Goal: Use online tool/utility

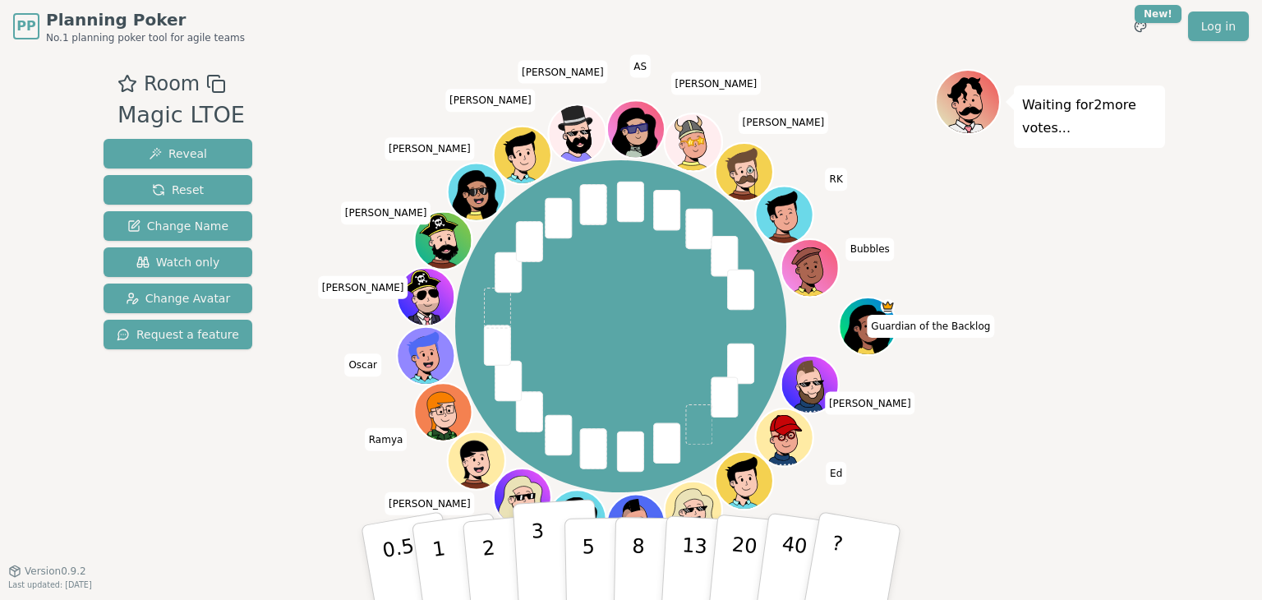
click at [535, 536] on p "3" at bounding box center [540, 564] width 18 height 90
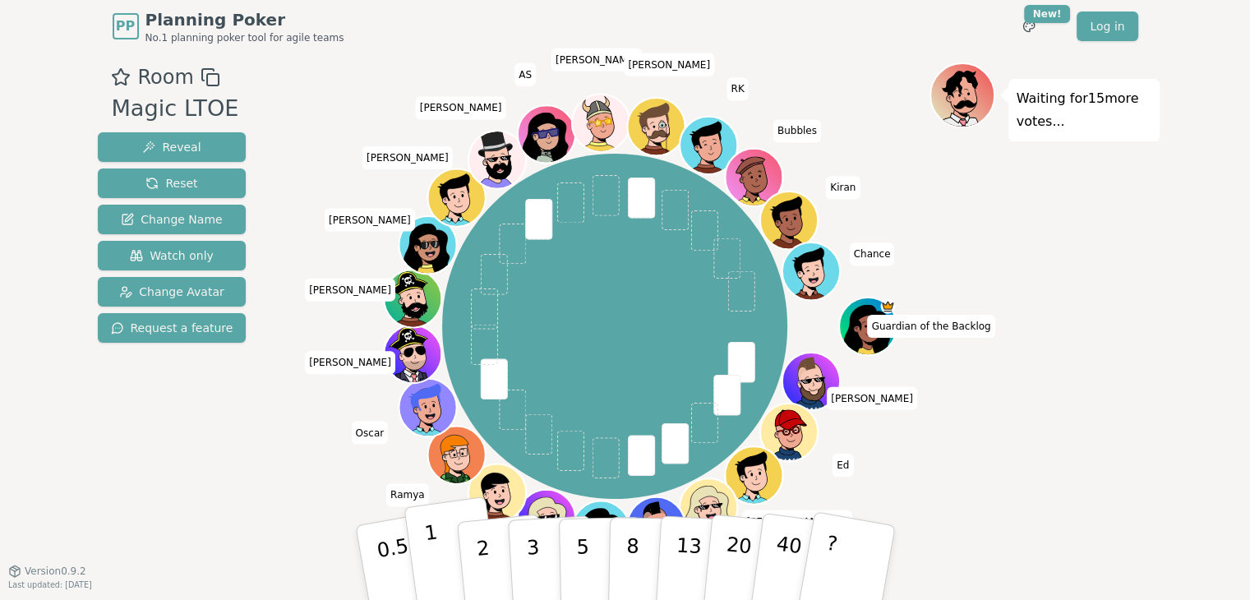
click at [438, 552] on button "1" at bounding box center [453, 562] width 98 height 133
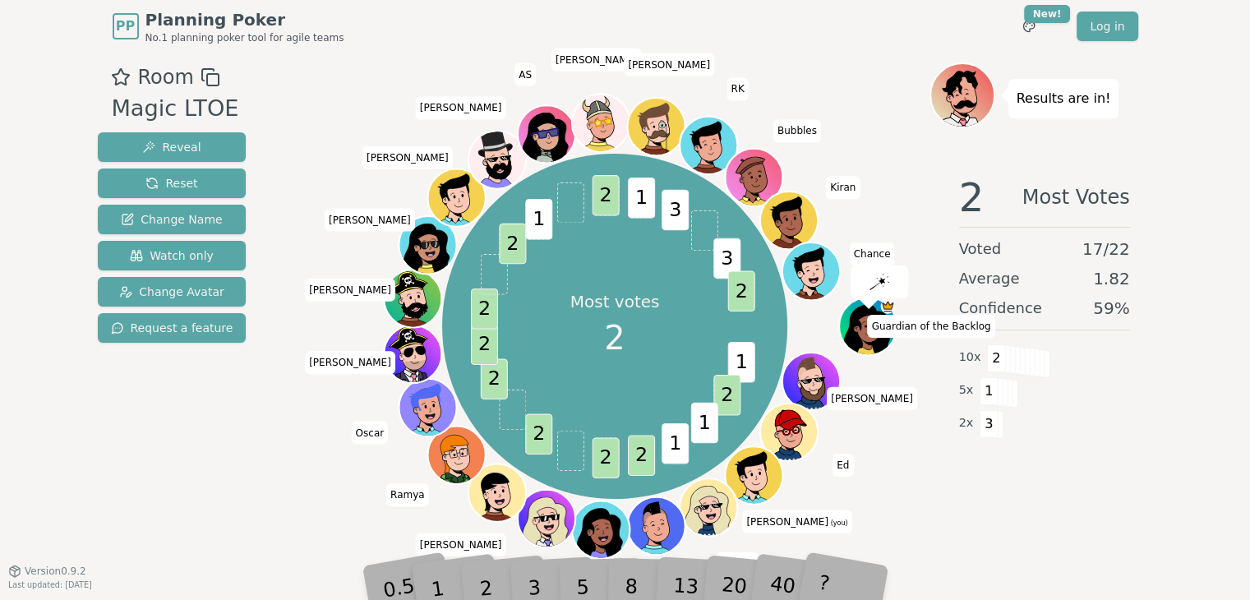
click at [489, 579] on div "2" at bounding box center [501, 563] width 54 height 62
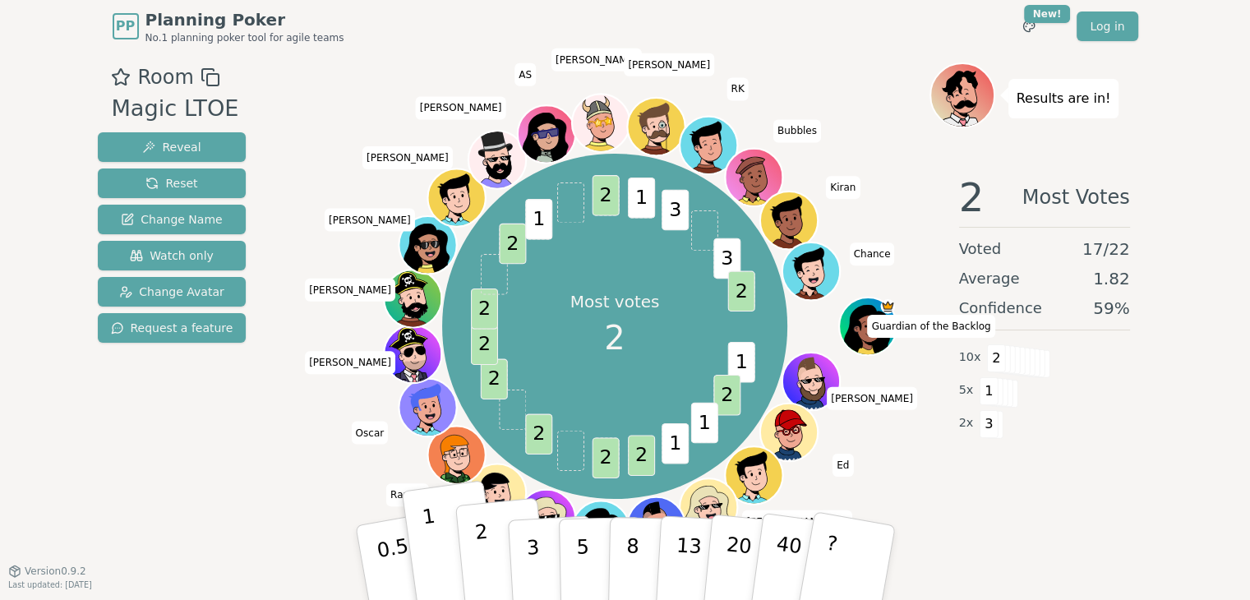
click at [485, 570] on p "2" at bounding box center [483, 565] width 21 height 90
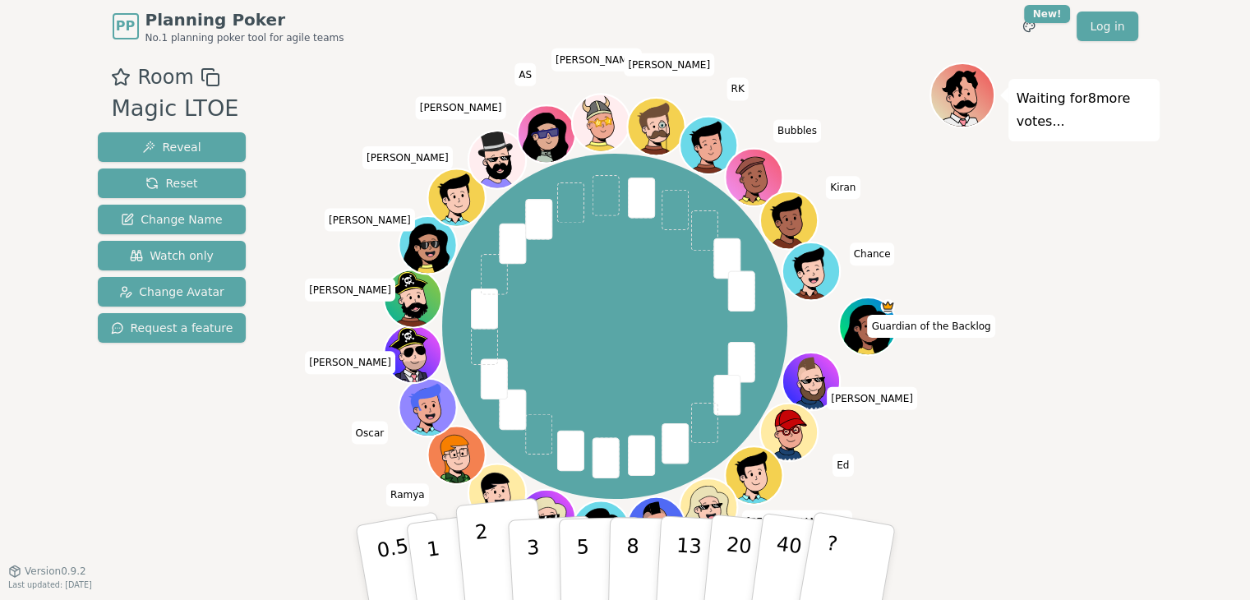
click at [473, 551] on button "2" at bounding box center [501, 563] width 94 height 131
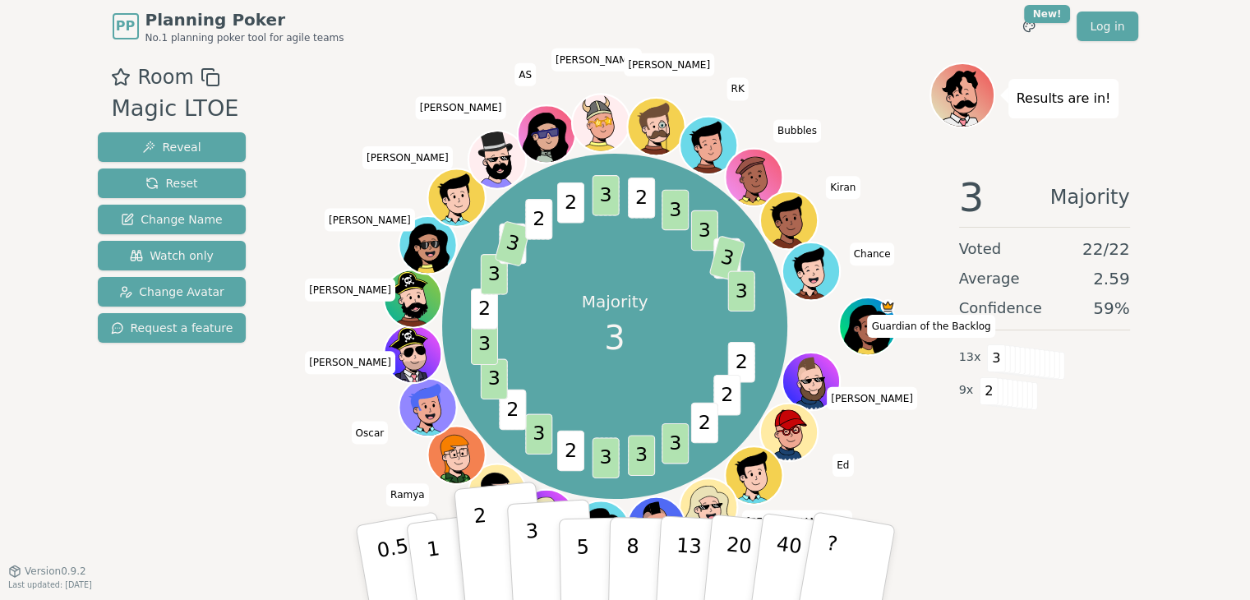
click at [538, 570] on button "3" at bounding box center [551, 563] width 90 height 128
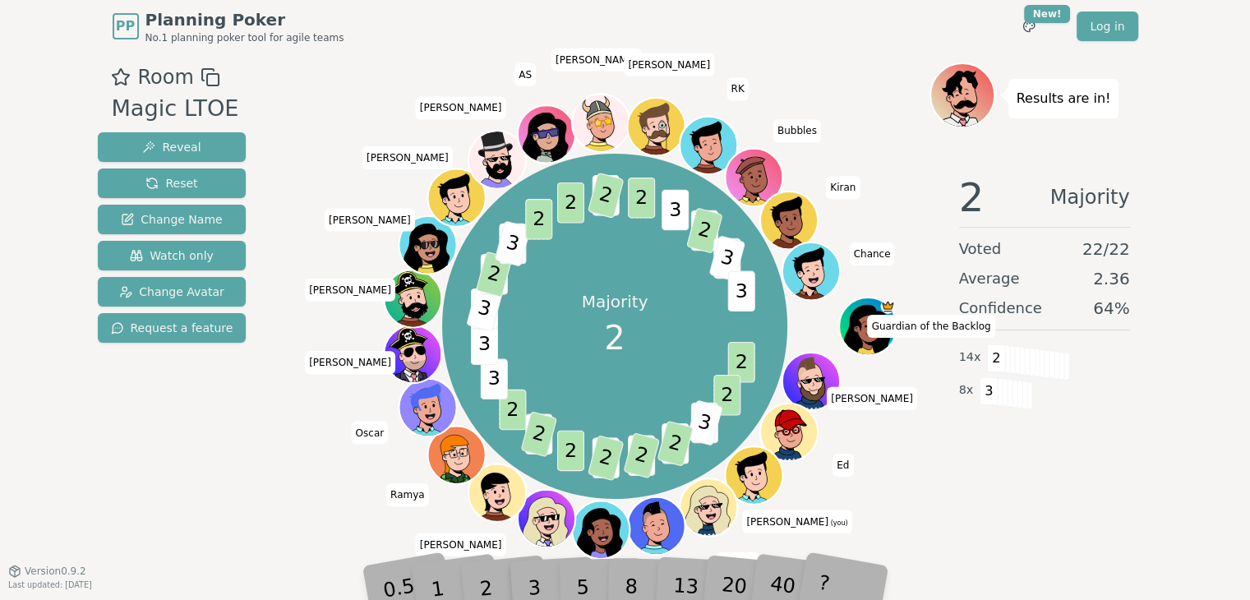
click at [481, 573] on div "2" at bounding box center [501, 563] width 54 height 62
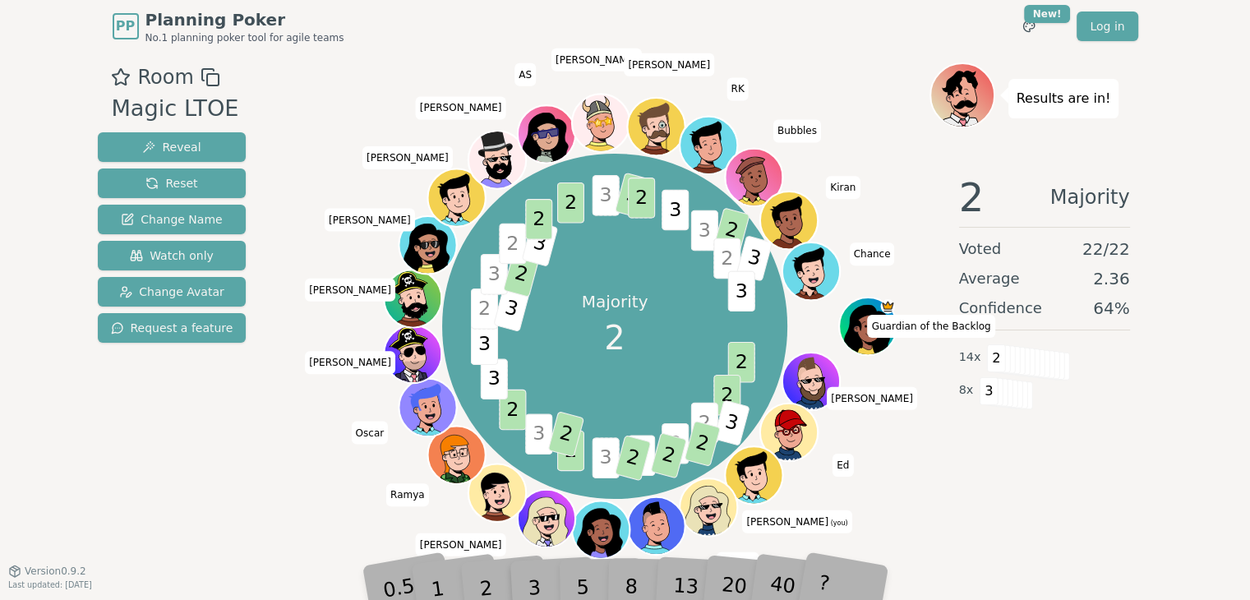
click at [731, 431] on span "3" at bounding box center [731, 422] width 37 height 46
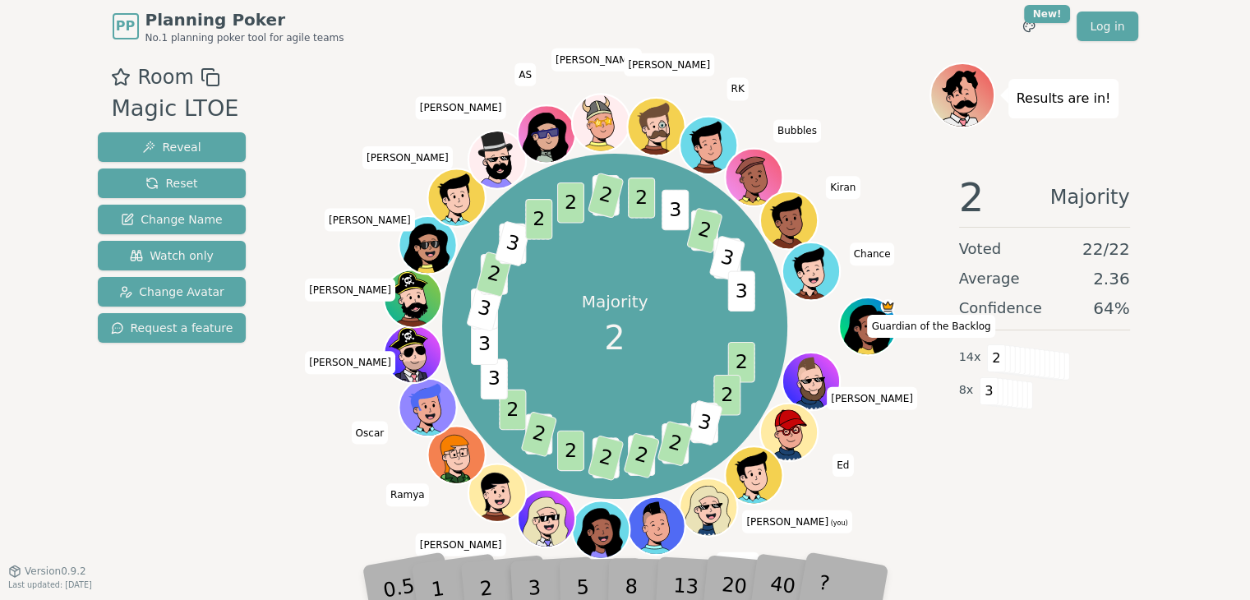
click at [478, 588] on div "1" at bounding box center [452, 562] width 57 height 63
click at [483, 577] on div "2" at bounding box center [501, 563] width 54 height 62
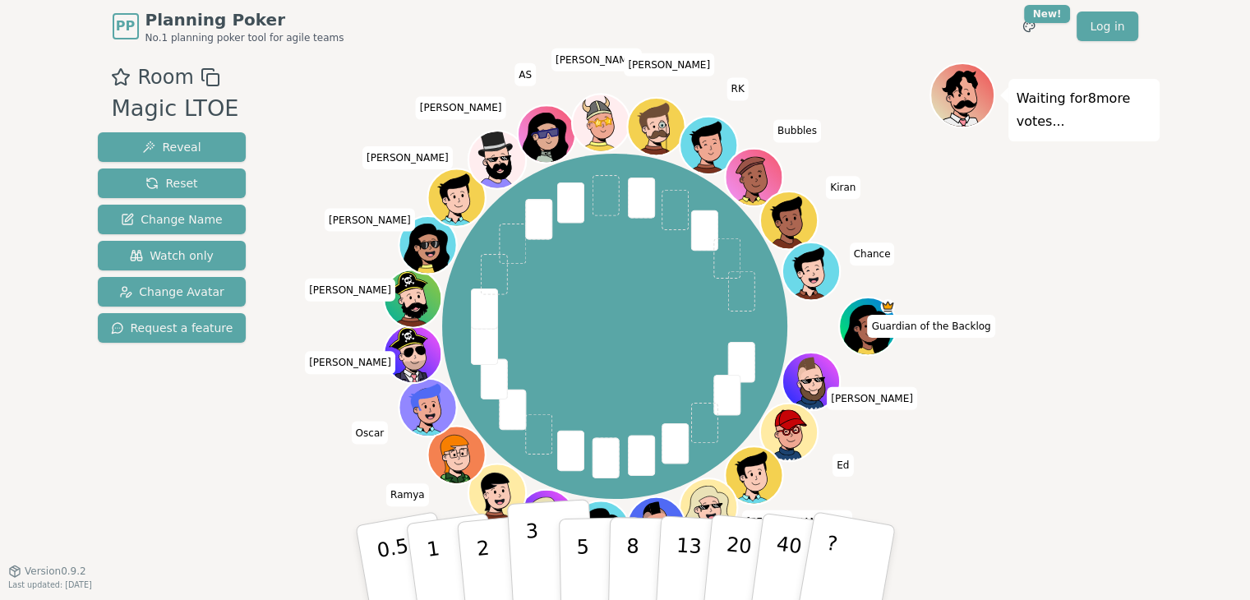
click at [529, 540] on p "3" at bounding box center [533, 564] width 18 height 90
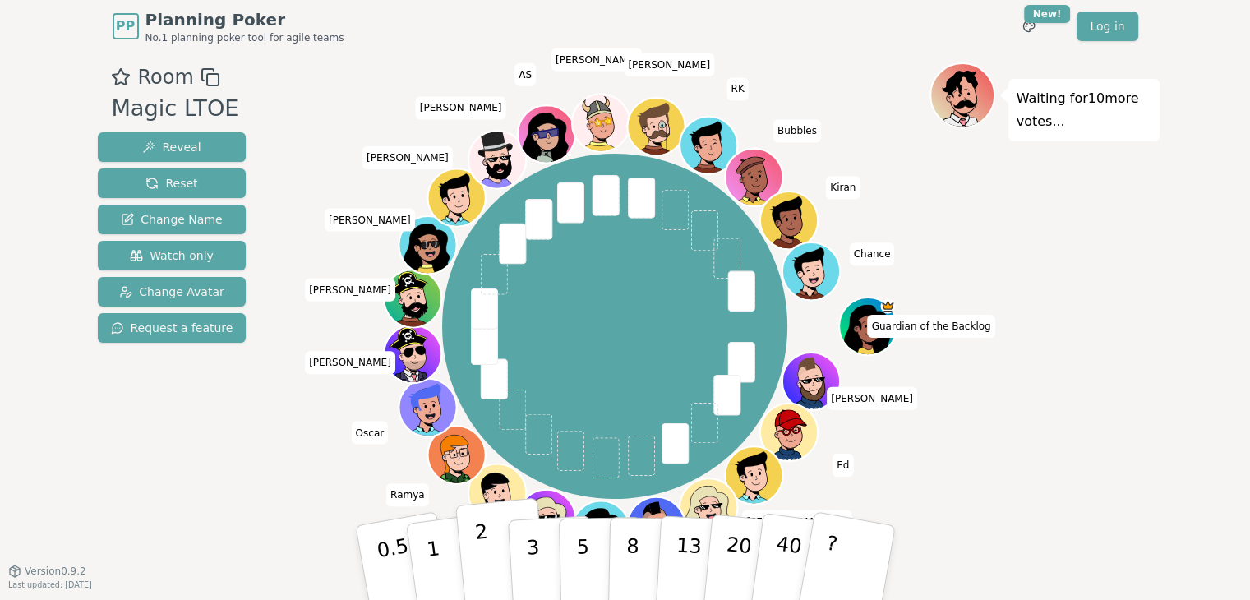
click at [488, 547] on button "2" at bounding box center [501, 563] width 94 height 131
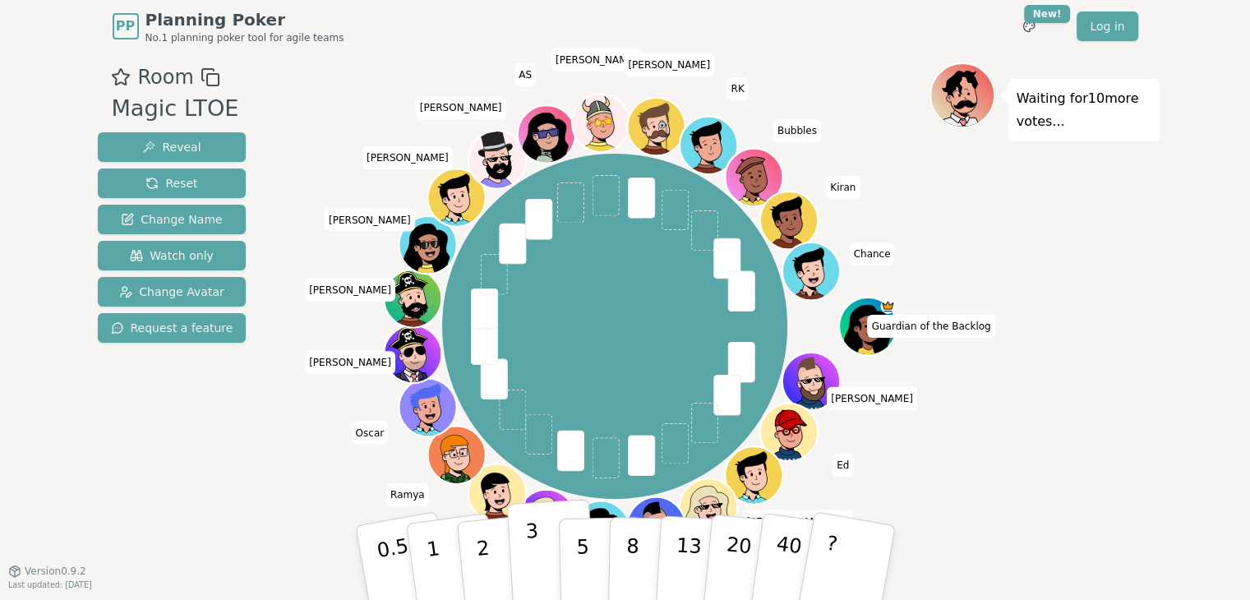
click at [527, 555] on p "3" at bounding box center [533, 564] width 18 height 90
